Goal: Task Accomplishment & Management: Manage account settings

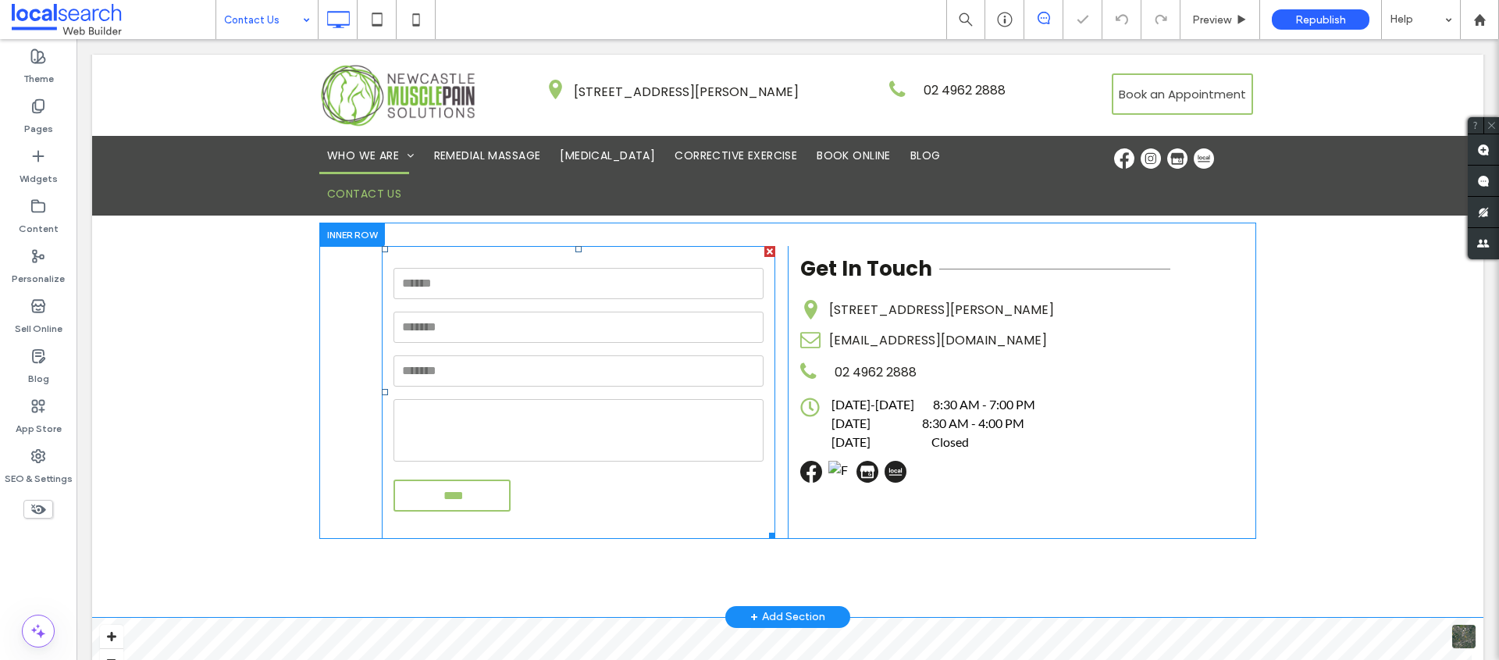
click at [613, 383] on input "email" at bounding box center [578, 370] width 370 height 31
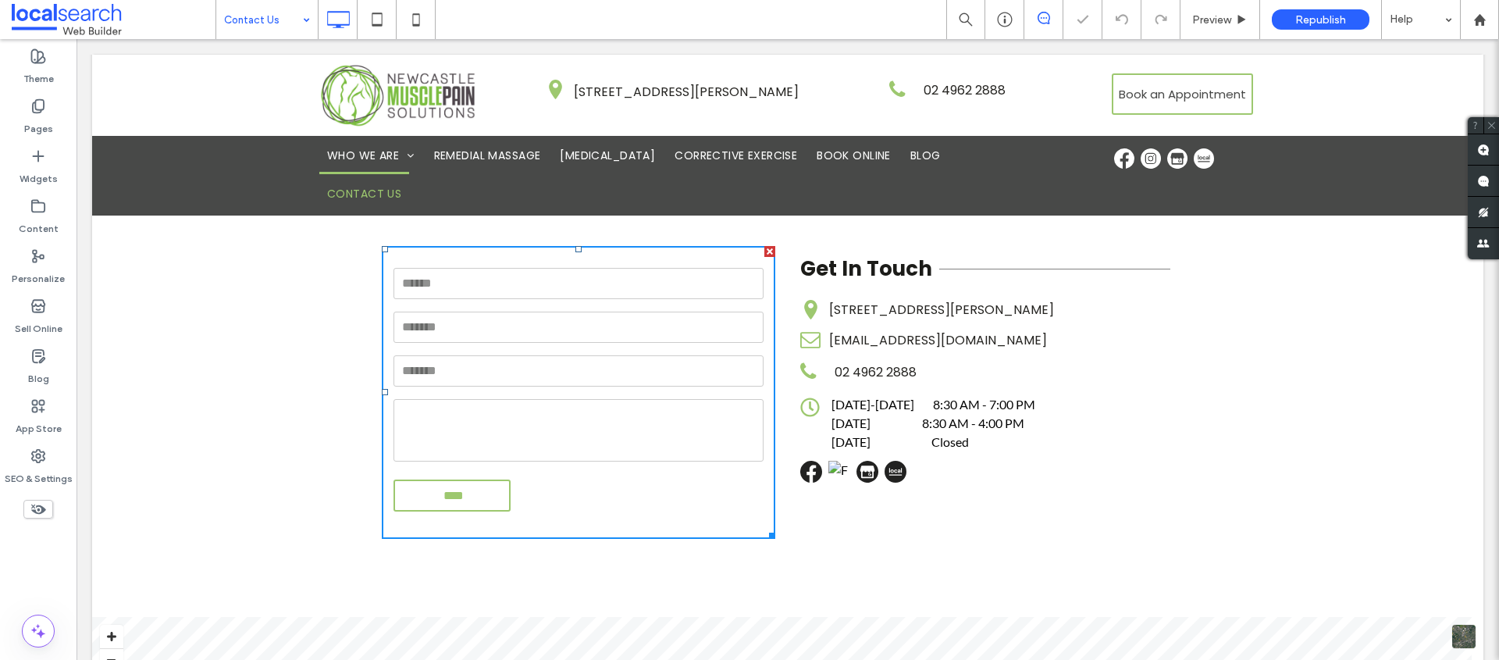
scroll to position [635, 0]
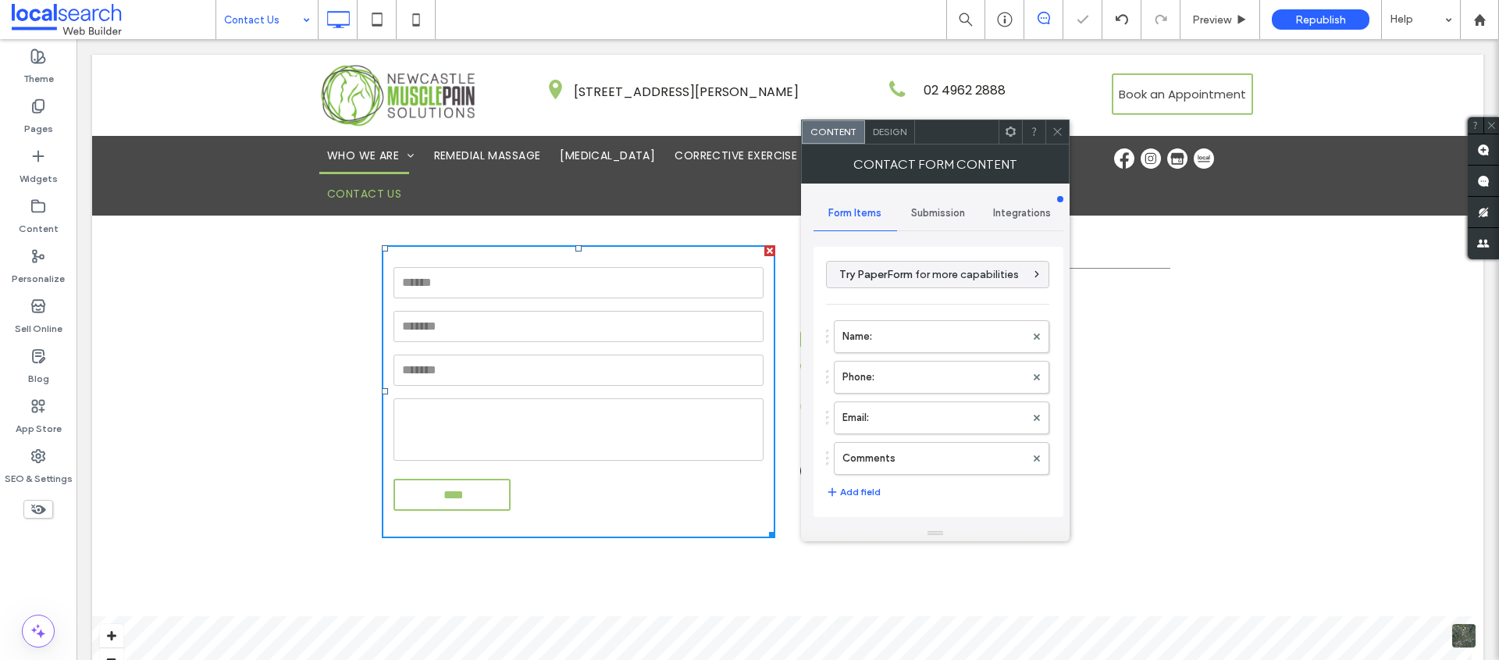
click at [946, 210] on span "Submission" at bounding box center [938, 213] width 54 height 12
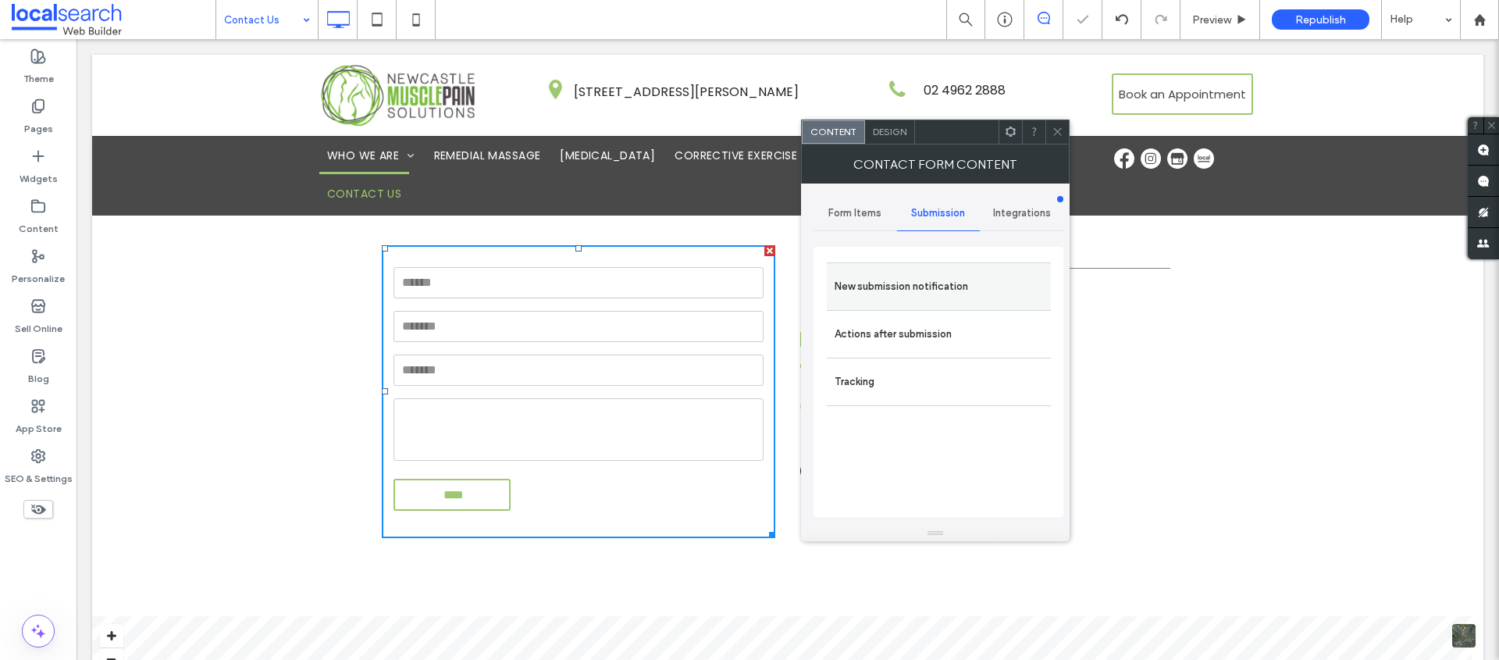
click at [952, 263] on div "New submission notification" at bounding box center [939, 286] width 224 height 48
click at [964, 280] on label "New submission notification" at bounding box center [938, 286] width 208 height 31
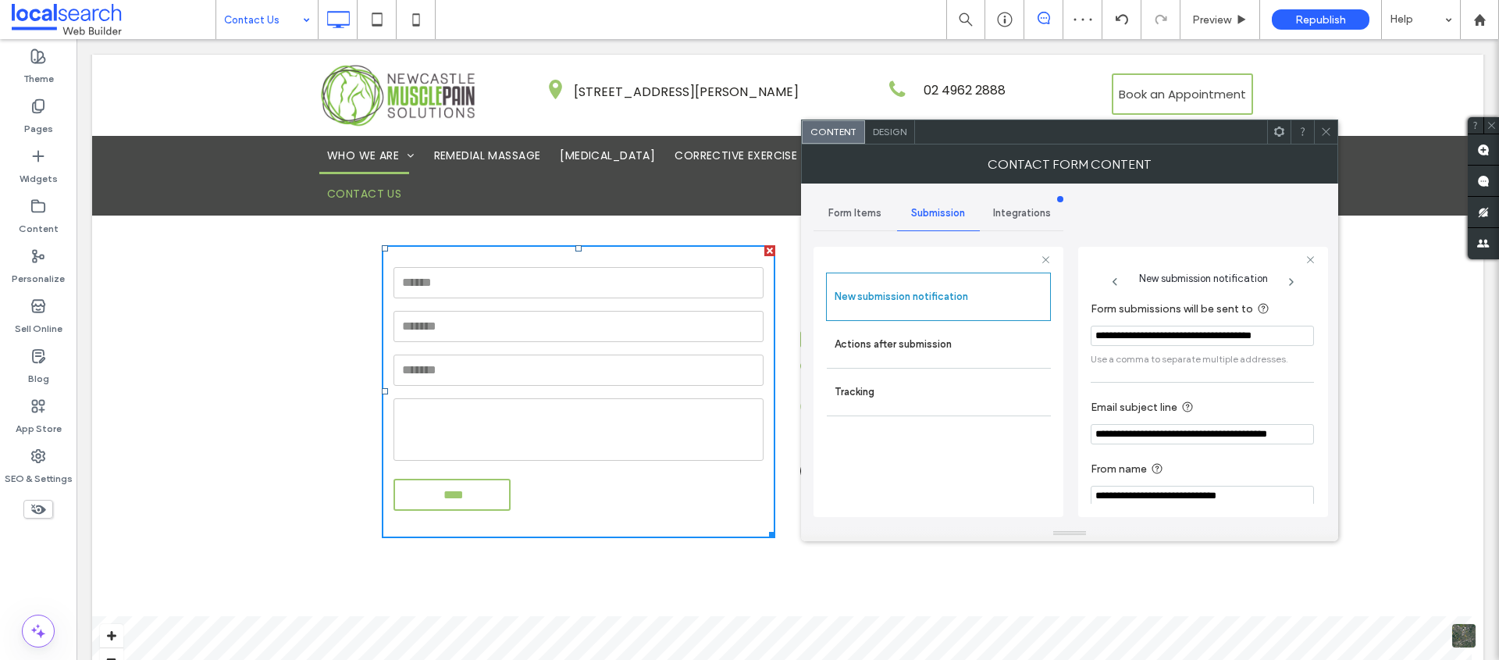
scroll to position [0, 8]
drag, startPoint x: 1161, startPoint y: 334, endPoint x: 1239, endPoint y: 343, distance: 79.3
click at [1329, 332] on div "**********" at bounding box center [1069, 354] width 537 height 342
click at [1239, 343] on input "**********" at bounding box center [1197, 335] width 215 height 21
click at [1328, 128] on icon at bounding box center [1326, 132] width 12 height 12
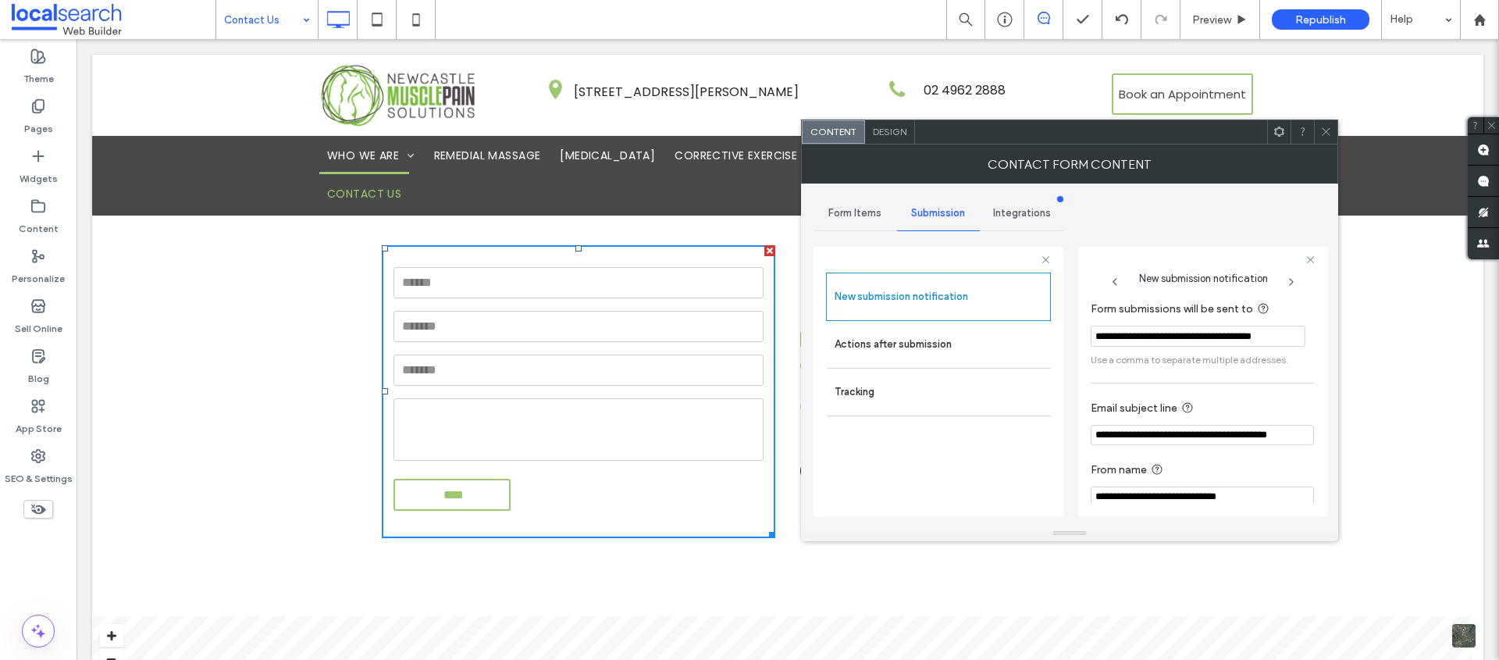
scroll to position [0, 0]
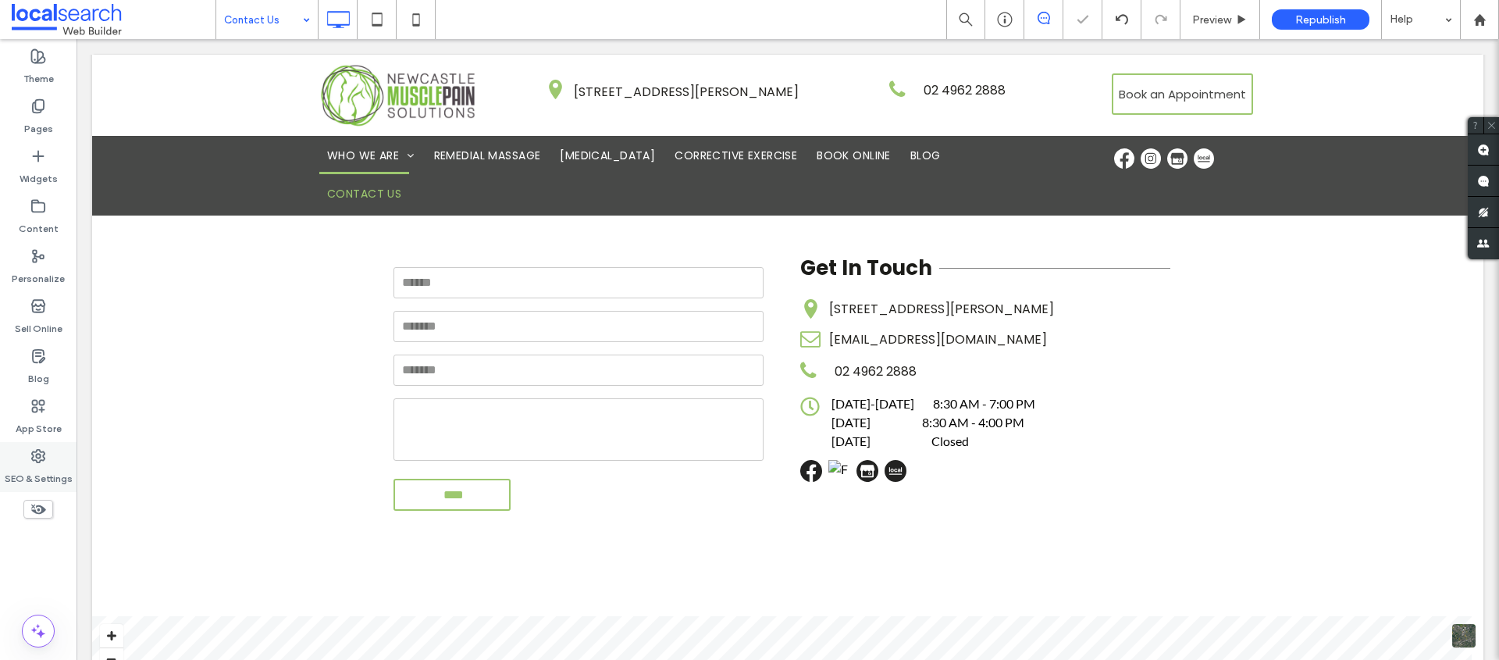
click at [37, 470] on label "SEO & Settings" at bounding box center [39, 475] width 68 height 22
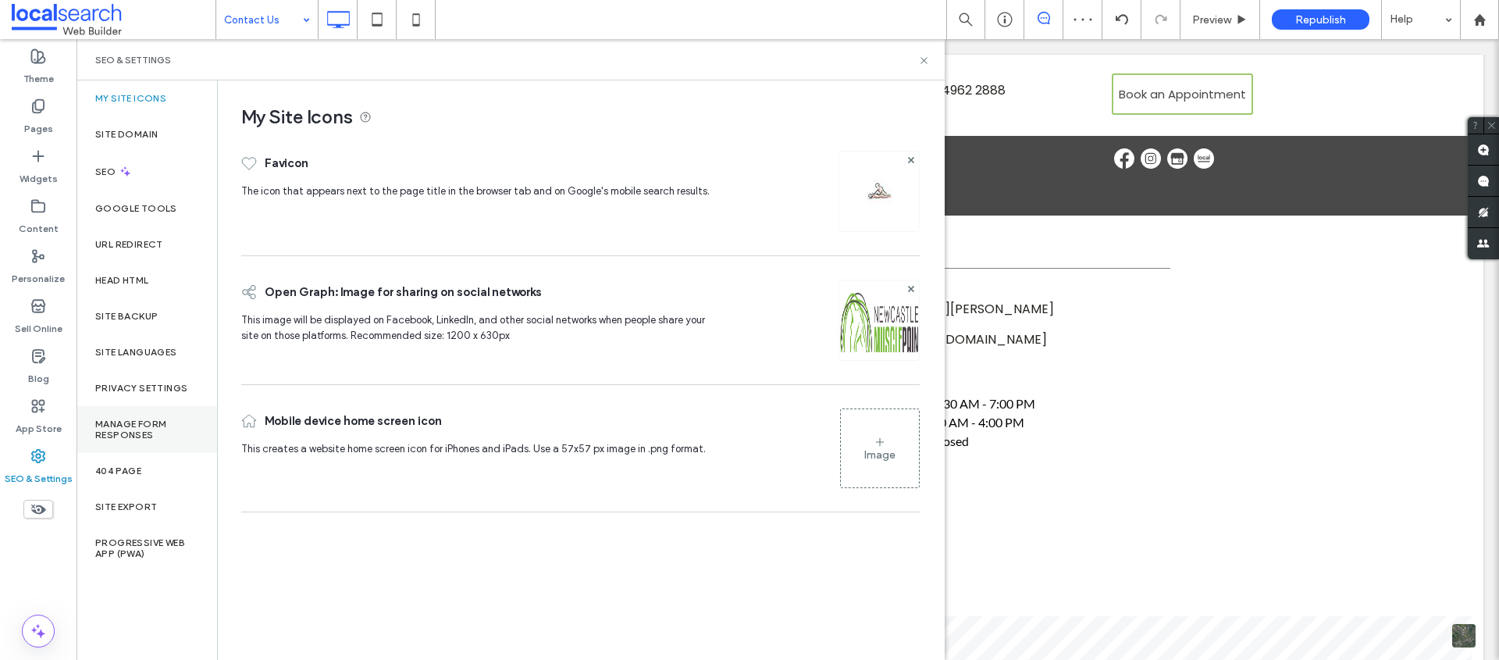
click at [158, 432] on label "Manage Form Responses" at bounding box center [146, 429] width 103 height 22
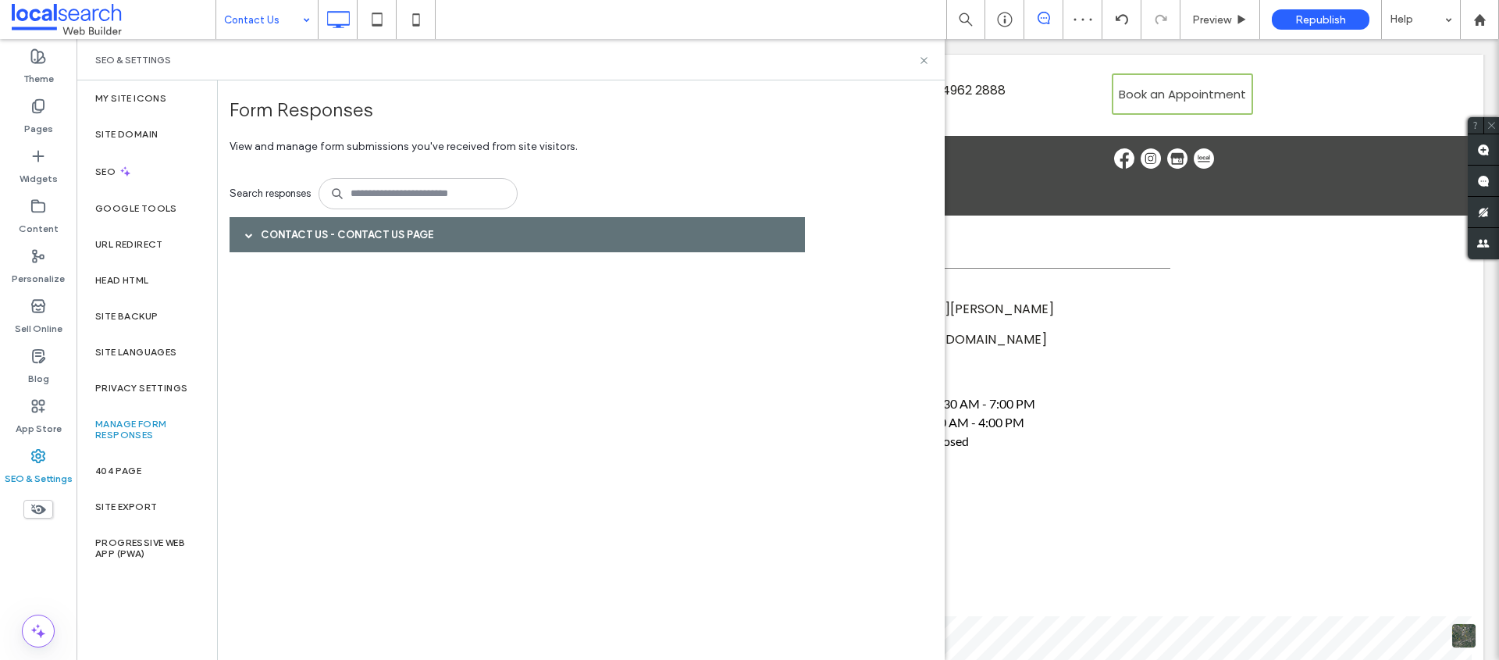
click at [272, 209] on div "Search responses" at bounding box center [521, 193] width 585 height 47
click at [275, 229] on div "Contact Us - Contact Us page" at bounding box center [516, 234] width 575 height 35
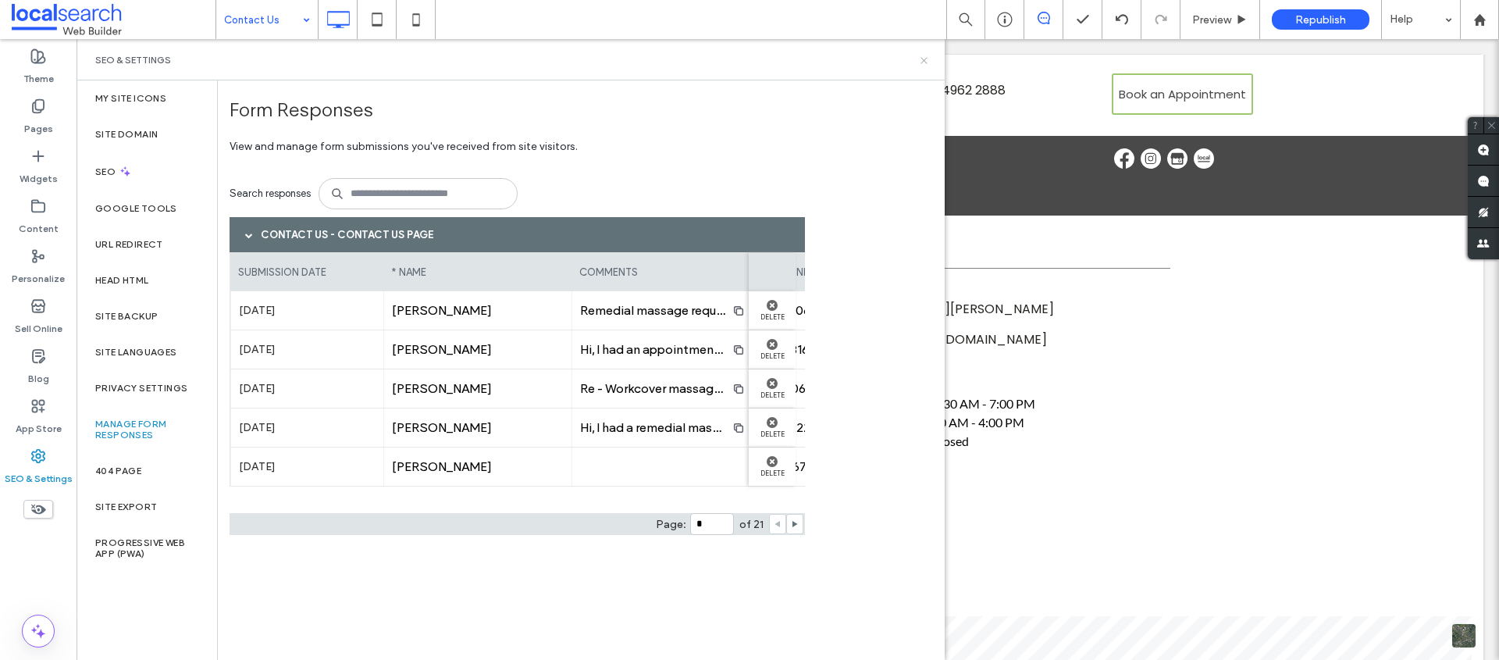
click at [926, 61] on icon at bounding box center [924, 61] width 12 height 12
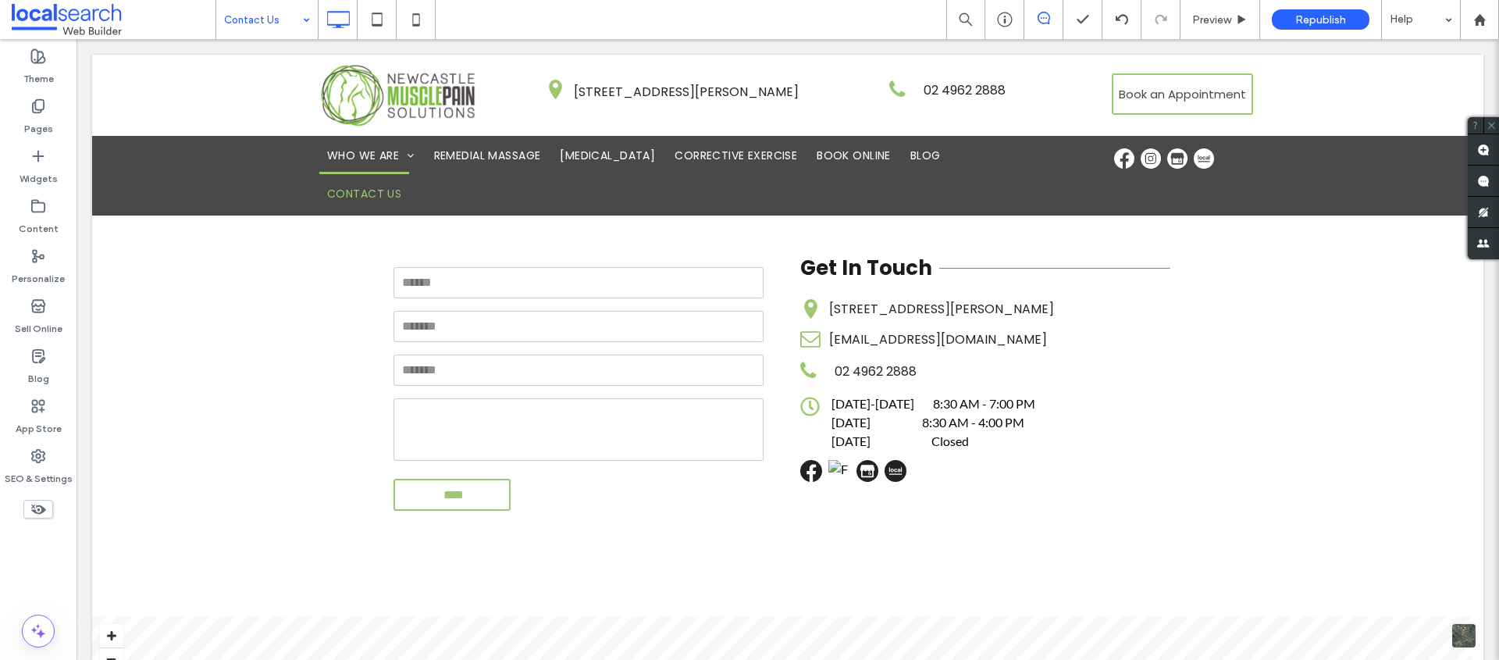
click at [593, 26] on div "Contact Us Preview Republish Help" at bounding box center [856, 19] width 1283 height 39
